Goal: Use online tool/utility: Use online tool/utility

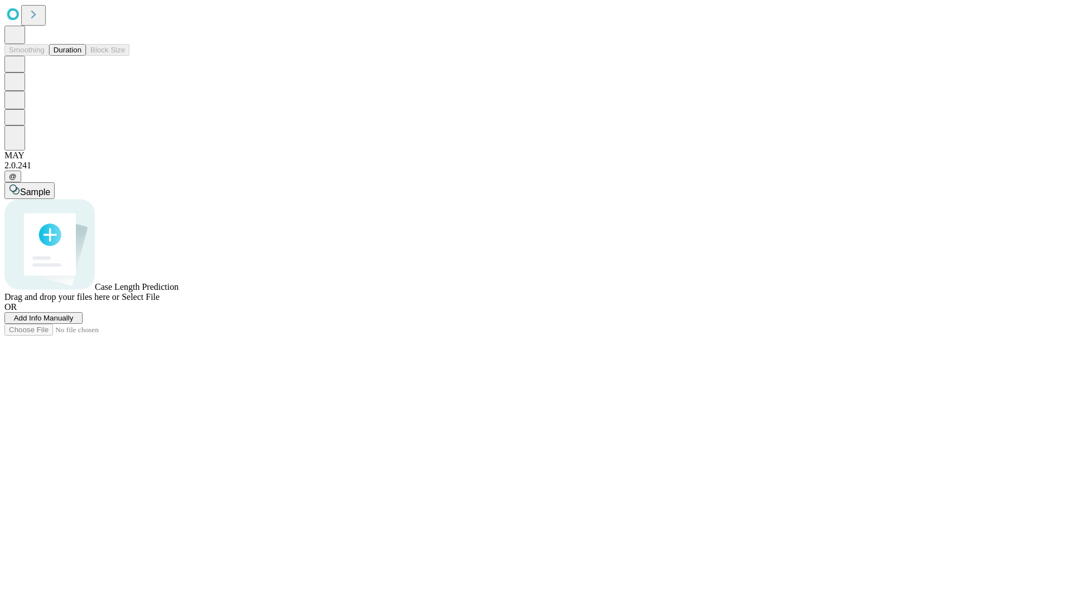
click at [81, 56] on button "Duration" at bounding box center [67, 50] width 37 height 12
click at [160, 302] on span "Select File" at bounding box center [141, 296] width 38 height 9
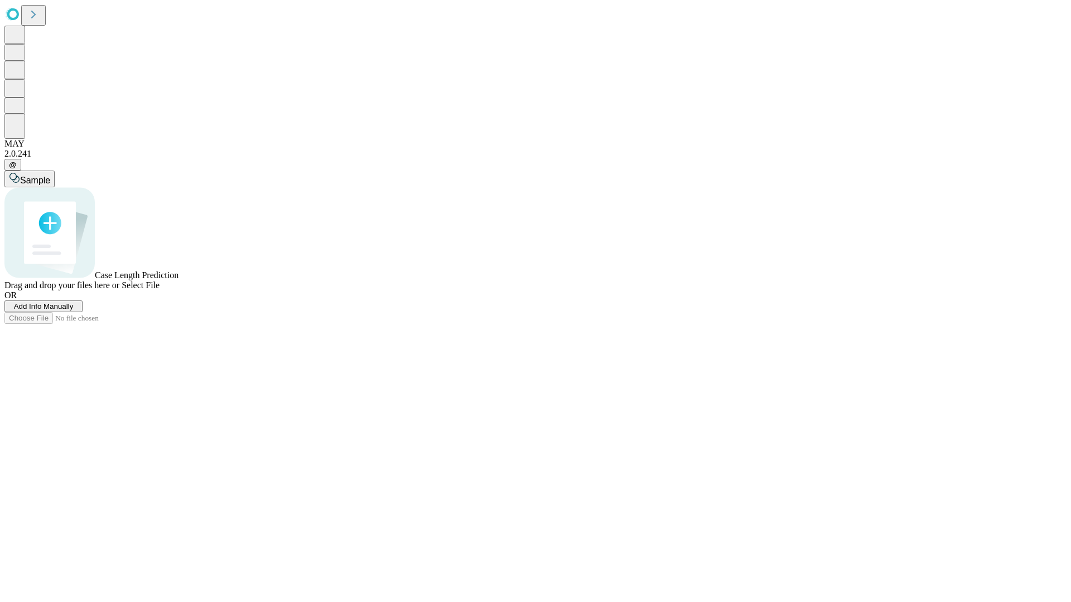
click at [160, 290] on span "Select File" at bounding box center [141, 285] width 38 height 9
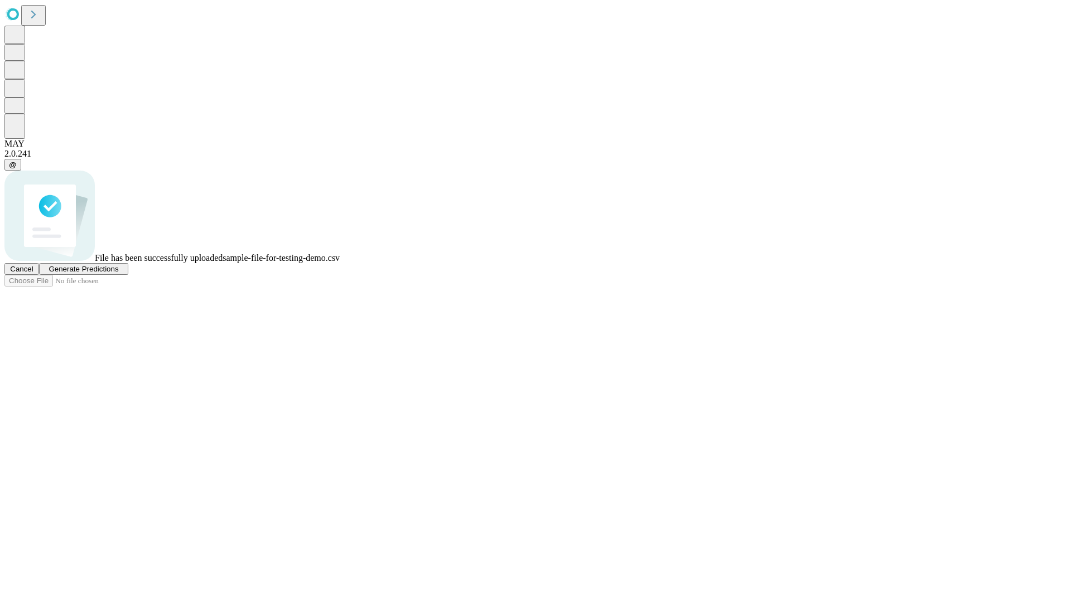
click at [118, 273] on span "Generate Predictions" at bounding box center [84, 269] width 70 height 8
